Goal: Task Accomplishment & Management: Manage account settings

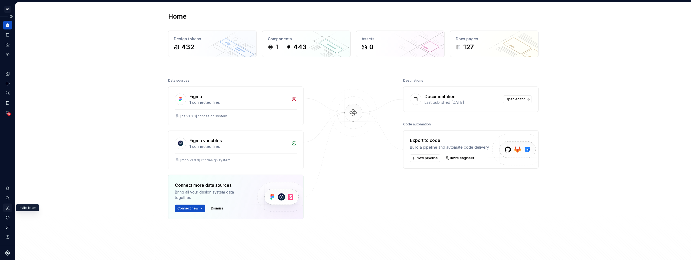
click at [9, 207] on icon "Invite team" at bounding box center [7, 208] width 5 height 5
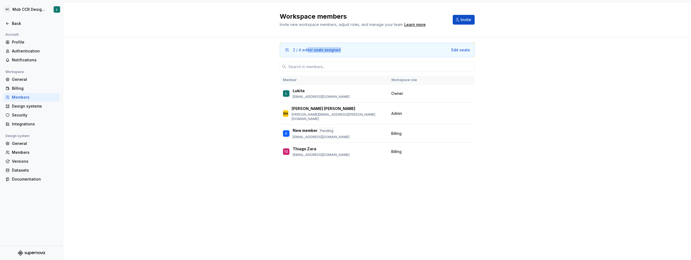
drag, startPoint x: 308, startPoint y: 51, endPoint x: 349, endPoint y: 53, distance: 41.4
click at [349, 53] on div "2 / 4 editor seats assigned Edit seats" at bounding box center [377, 50] width 195 height 15
drag, startPoint x: 349, startPoint y: 53, endPoint x: 363, endPoint y: 53, distance: 13.3
click at [363, 53] on div "2 / 4 editor seats assigned Edit seats" at bounding box center [377, 50] width 195 height 15
click at [420, 68] on input "text" at bounding box center [380, 67] width 188 height 10
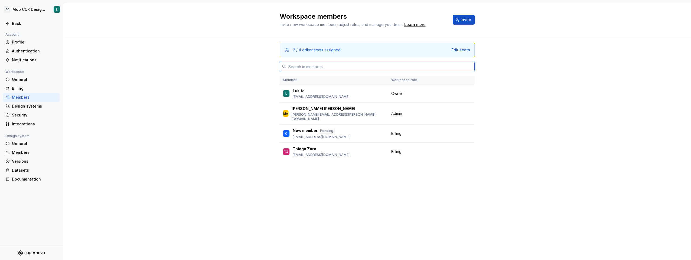
click at [420, 68] on input "text" at bounding box center [380, 67] width 188 height 10
click at [504, 64] on div "2 / 4 editor seats assigned Edit seats Member Workspace role L [PERSON_NAME] [P…" at bounding box center [377, 109] width 628 height 144
click at [462, 19] on span "Invite" at bounding box center [466, 19] width 11 height 5
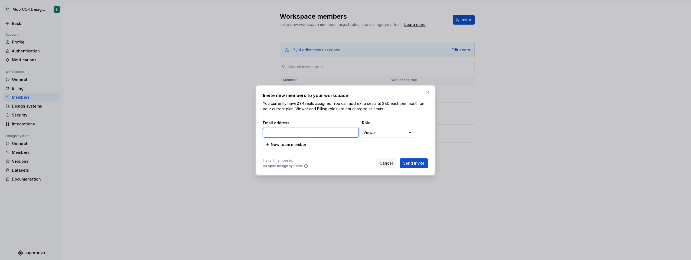
paste input "[EMAIL_ADDRESS][DOMAIN_NAME]"
type input "[EMAIL_ADDRESS][DOMAIN_NAME]"
click at [410, 133] on div "**********" at bounding box center [345, 130] width 691 height 260
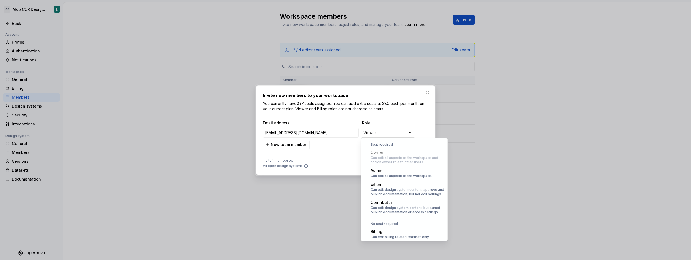
scroll to position [15, 0]
select select "*******"
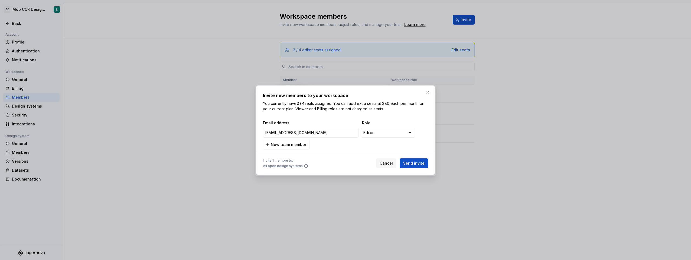
click at [336, 149] on div "**********" at bounding box center [345, 134] width 165 height 29
click at [416, 166] on span "Send invite" at bounding box center [413, 163] width 21 height 5
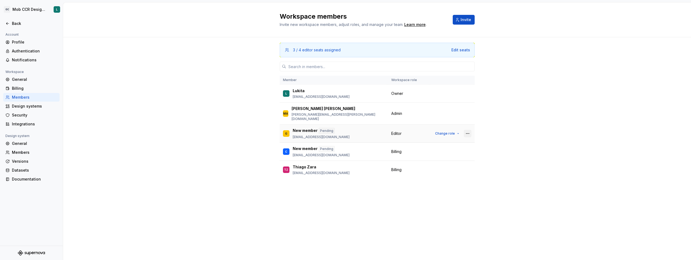
click at [471, 130] on button "button" at bounding box center [468, 134] width 8 height 8
click at [487, 146] on div "3 / 4 editor seats assigned Edit seats Member Workspace role L [PERSON_NAME] [P…" at bounding box center [377, 118] width 628 height 162
click at [138, 146] on div "3 / 4 editor seats assigned Edit seats Member Workspace role L [PERSON_NAME] [P…" at bounding box center [377, 118] width 628 height 162
click at [195, 181] on div "3 / 4 editor seats assigned Edit seats Member Workspace role L [PERSON_NAME] [P…" at bounding box center [377, 118] width 628 height 162
click at [641, 58] on div "3 / 4 editor seats assigned Edit seats Member Workspace role L [PERSON_NAME] [P…" at bounding box center [377, 118] width 628 height 162
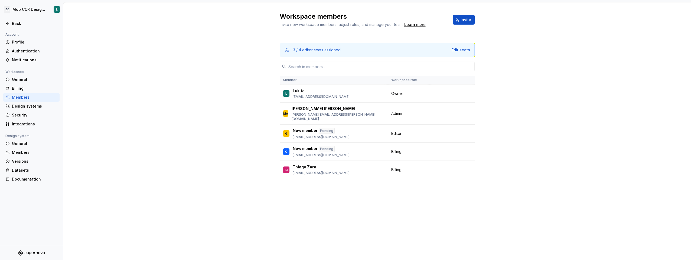
click at [544, 138] on div "3 / 4 editor seats assigned Edit seats Member Workspace role L [PERSON_NAME] [P…" at bounding box center [377, 118] width 628 height 162
click at [141, 160] on div "3 / 4 editor seats assigned Edit seats Member Workspace role L [PERSON_NAME] [P…" at bounding box center [377, 118] width 628 height 162
